Goal: Information Seeking & Learning: Check status

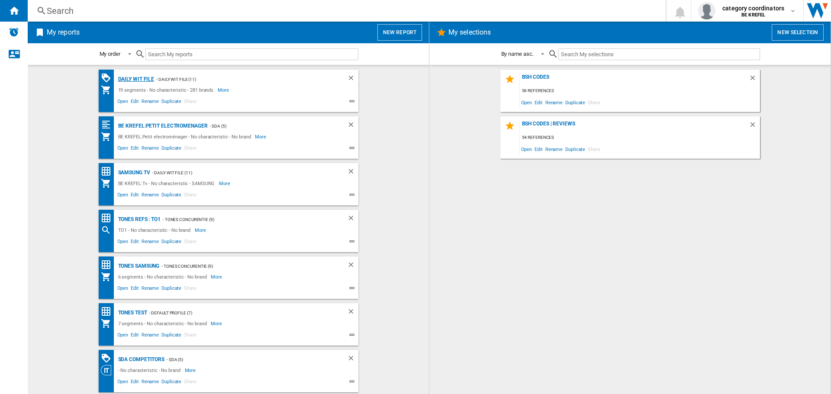
click at [131, 80] on div "Daily WIT file" at bounding box center [135, 79] width 39 height 11
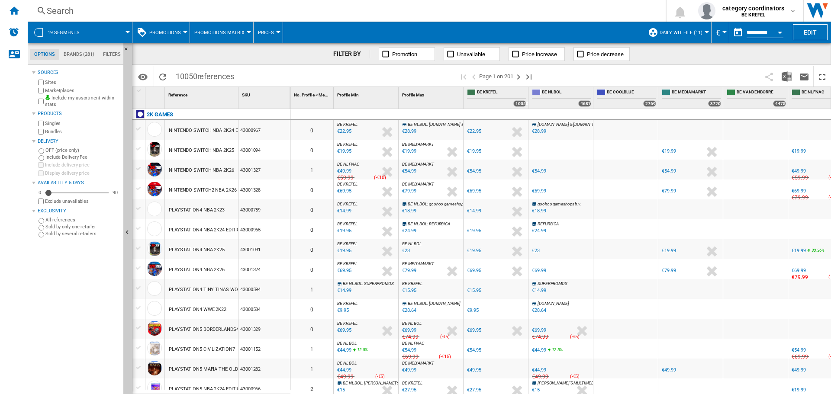
click at [156, 32] on span "Promotions" at bounding box center [165, 33] width 32 height 6
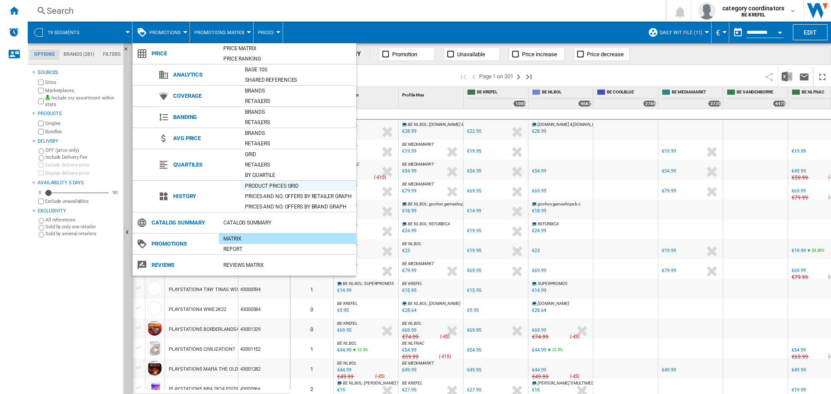
click at [270, 185] on div "Product prices grid" at bounding box center [299, 186] width 116 height 9
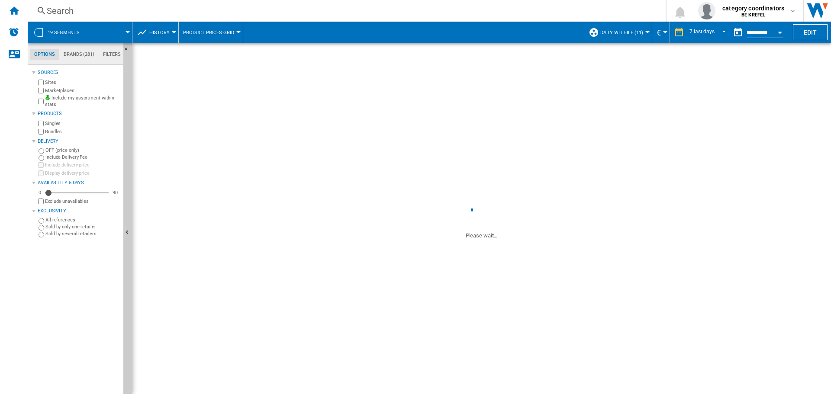
click at [39, 10] on ng-md-icon at bounding box center [41, 11] width 10 height 11
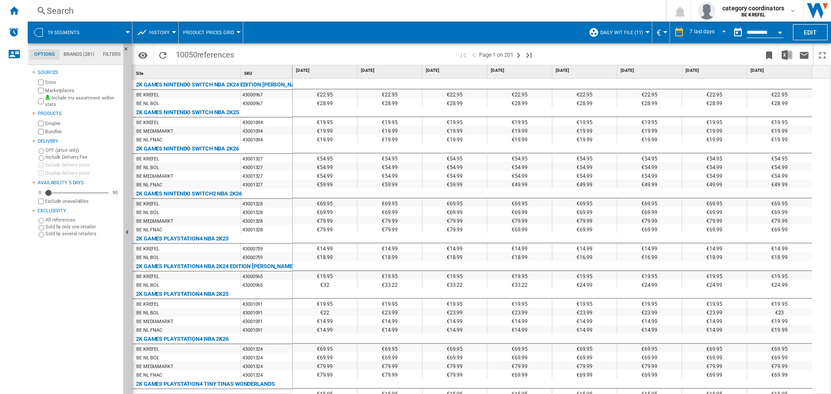
click at [46, 6] on ng-md-icon at bounding box center [41, 11] width 10 height 11
click at [66, 14] on div "Search" at bounding box center [345, 11] width 596 height 12
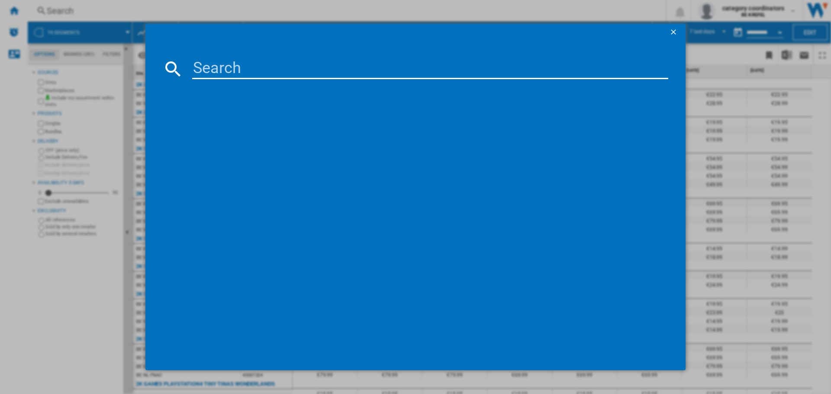
click at [225, 71] on input at bounding box center [430, 68] width 476 height 21
type input "12006176"
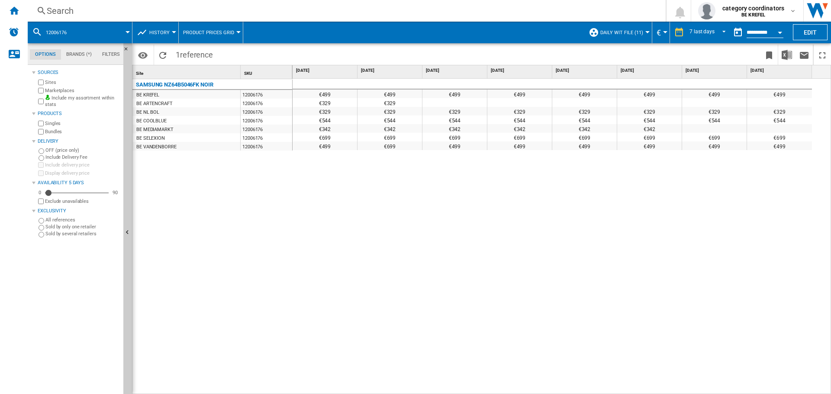
click at [33, 5] on div "Search Search" at bounding box center [340, 11] width 624 height 12
click at [38, 14] on ng-md-icon at bounding box center [41, 11] width 10 height 11
click at [55, 8] on div "Search" at bounding box center [345, 11] width 596 height 12
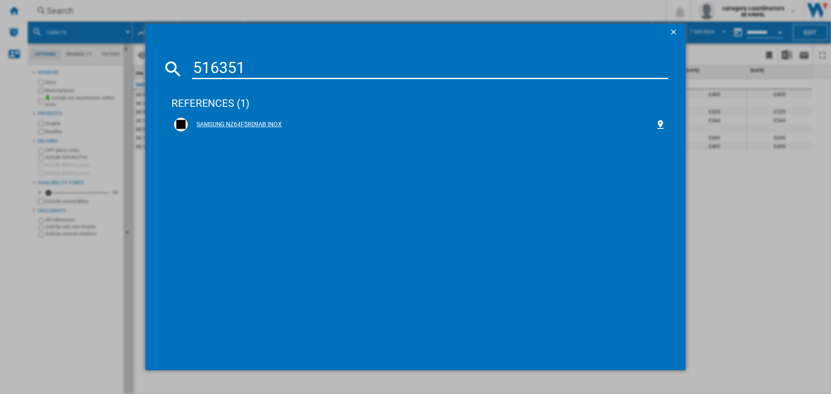
type input "516351"
click at [248, 122] on div "SAMSUNG NZ64F5RD9AB INOX" at bounding box center [421, 124] width 467 height 9
